Goal: Entertainment & Leisure: Browse casually

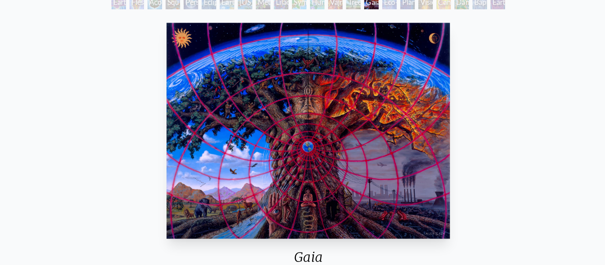
scroll to position [57, 0]
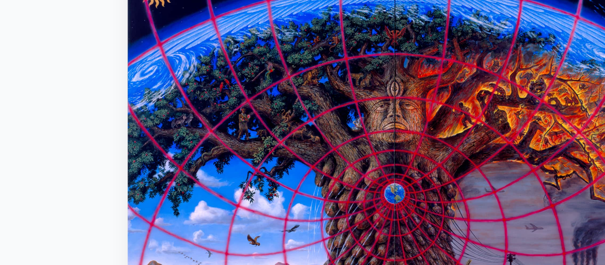
click at [299, 132] on img "15 / 22" at bounding box center [302, 133] width 279 height 212
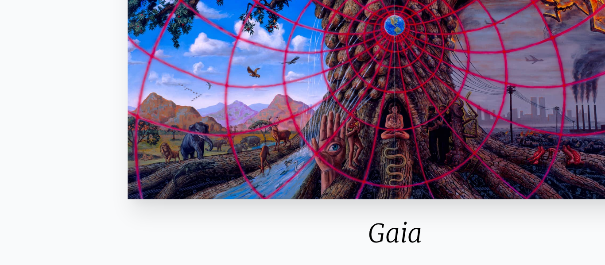
scroll to position [66, 0]
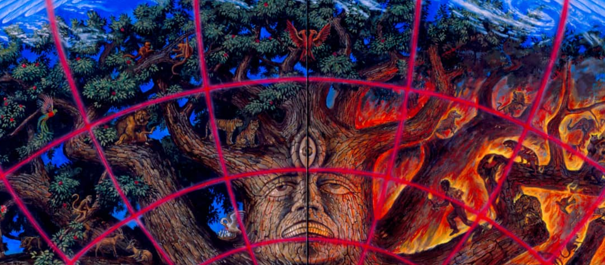
click at [316, 86] on img "15 / 22" at bounding box center [302, 124] width 279 height 212
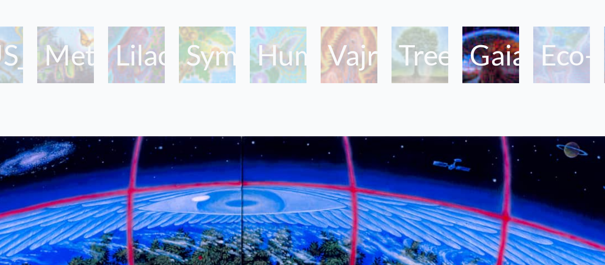
scroll to position [50, 0]
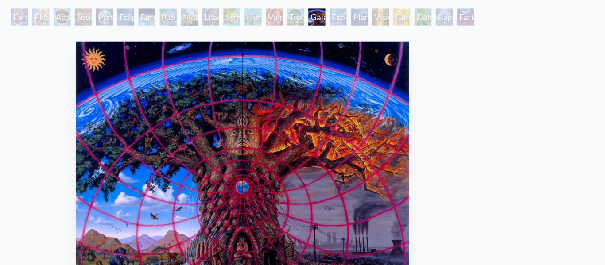
click at [296, 101] on img "15 / 22" at bounding box center [302, 141] width 279 height 212
